Goal: Find specific page/section: Find specific page/section

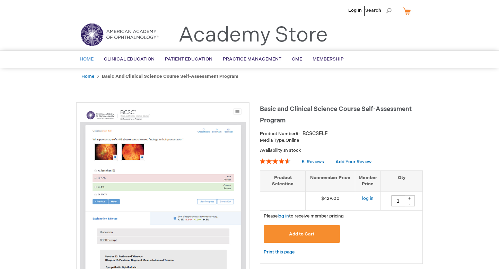
click at [92, 59] on span "Home" at bounding box center [87, 59] width 14 height 6
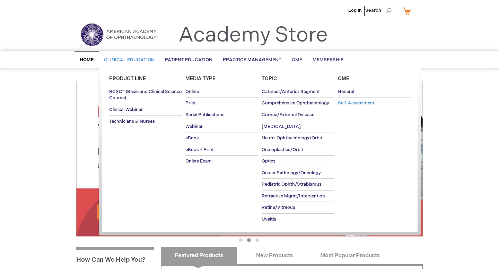
click at [351, 104] on span "Self-Assessment" at bounding box center [356, 103] width 37 height 6
